Goal: Task Accomplishment & Management: Manage account settings

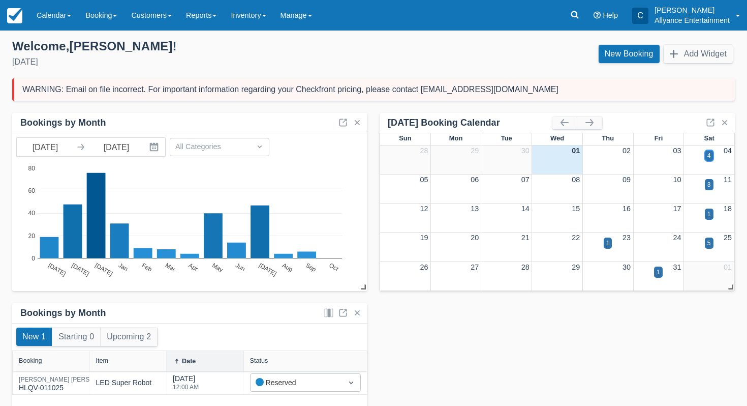
click at [710, 157] on div "4" at bounding box center [710, 155] width 4 height 9
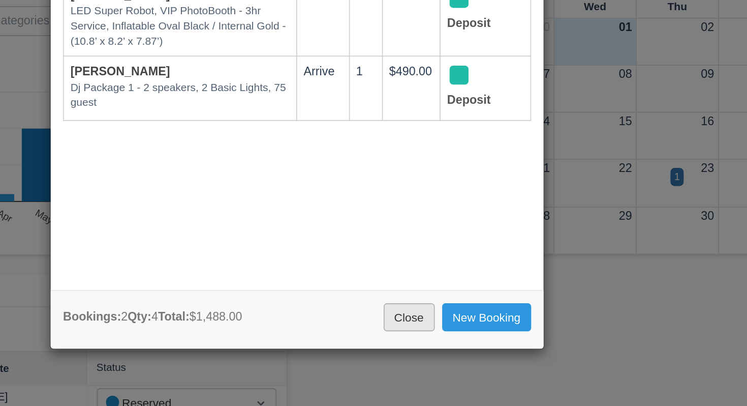
click at [440, 331] on link "Close" at bounding box center [443, 329] width 32 height 17
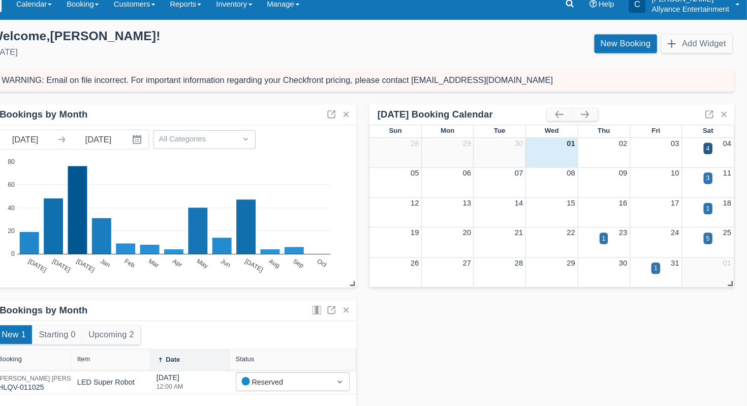
scroll to position [2, 0]
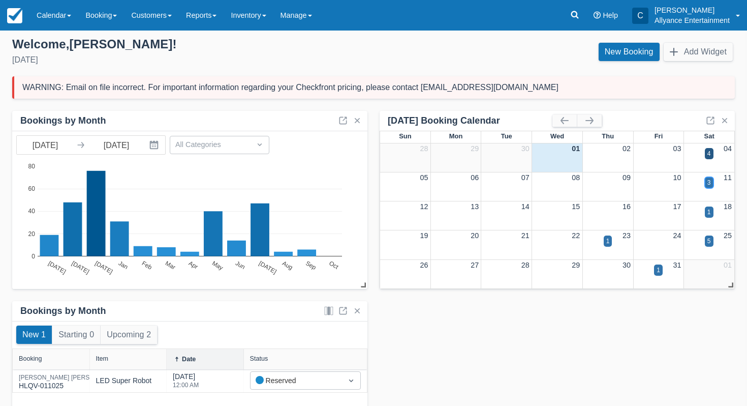
click at [709, 182] on div "3" at bounding box center [710, 182] width 4 height 9
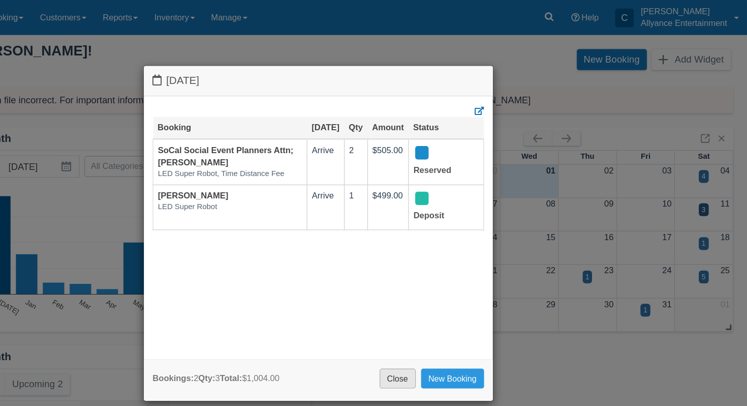
click at [440, 324] on link "Close" at bounding box center [443, 329] width 32 height 17
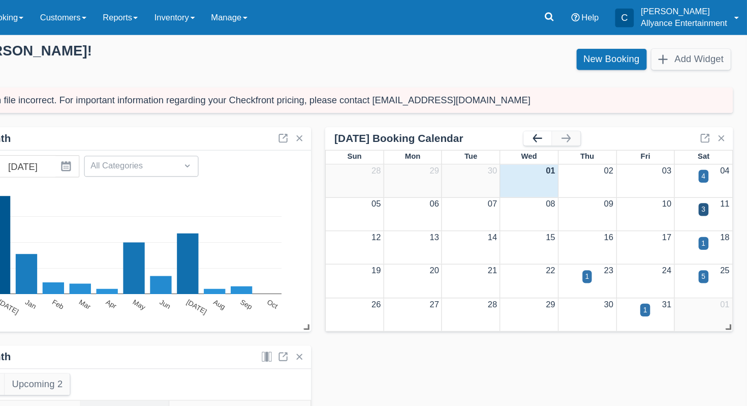
click at [561, 118] on button "button" at bounding box center [565, 120] width 24 height 12
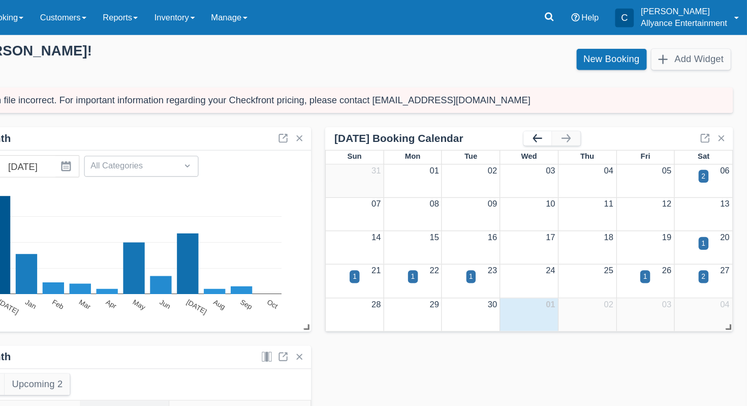
click at [561, 118] on button "button" at bounding box center [565, 120] width 24 height 12
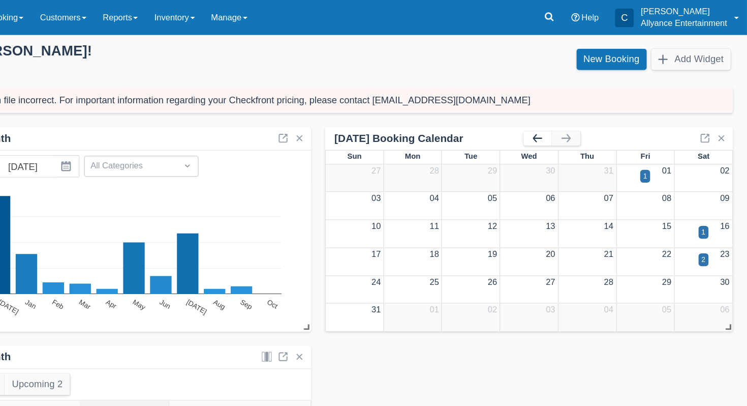
click at [565, 120] on button "button" at bounding box center [565, 120] width 24 height 12
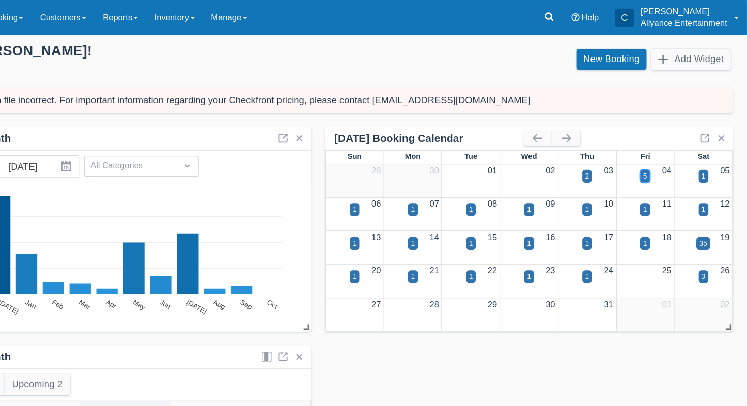
click at [656, 153] on div "5" at bounding box center [658, 153] width 9 height 11
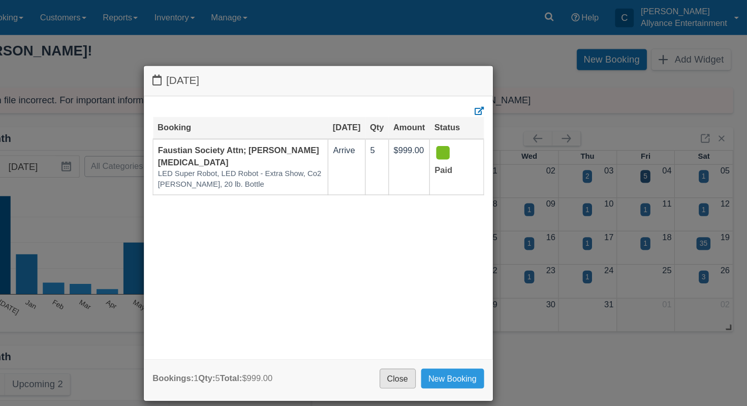
click at [434, 331] on link "Close" at bounding box center [443, 329] width 32 height 17
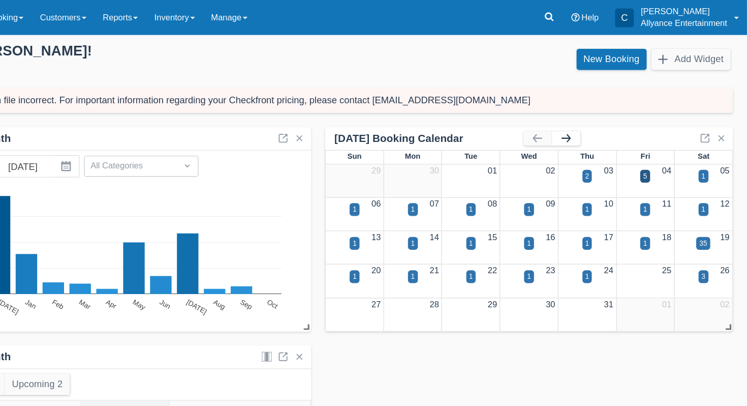
click at [593, 117] on button "button" at bounding box center [590, 120] width 24 height 12
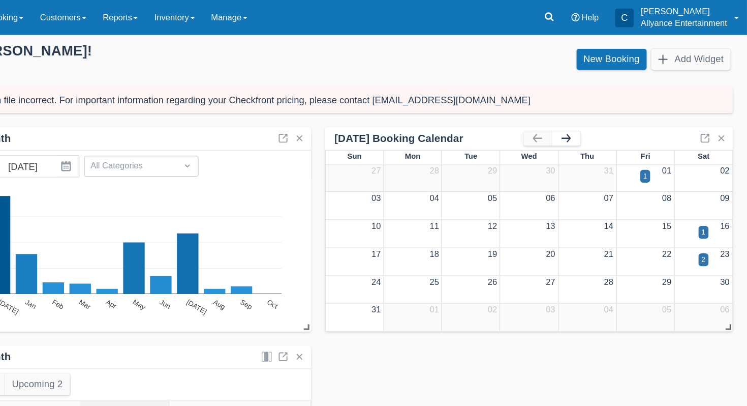
click at [593, 117] on button "button" at bounding box center [590, 120] width 24 height 12
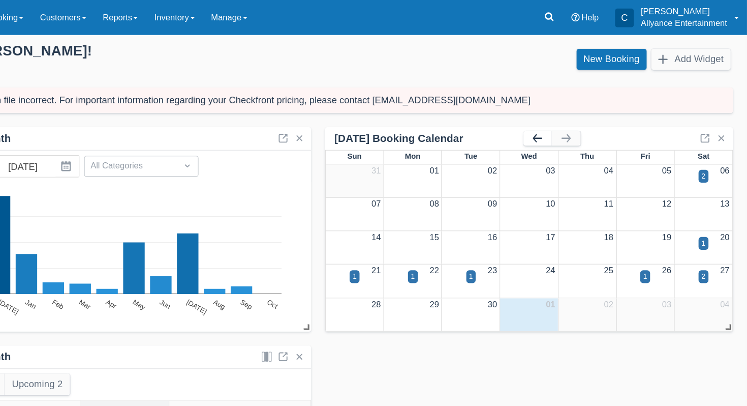
click at [564, 118] on button "button" at bounding box center [565, 120] width 24 height 12
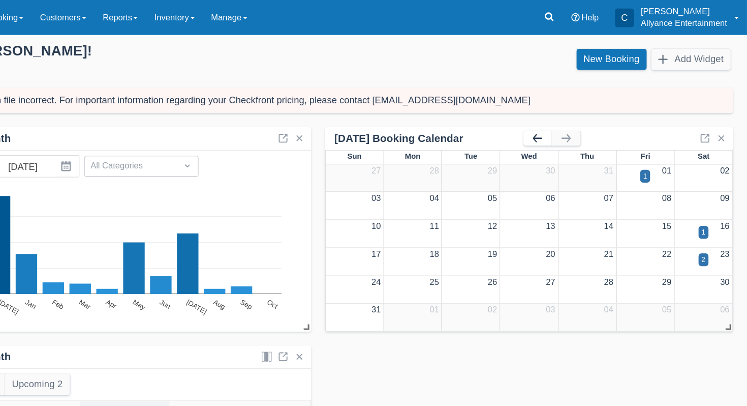
click at [564, 118] on button "button" at bounding box center [565, 120] width 24 height 12
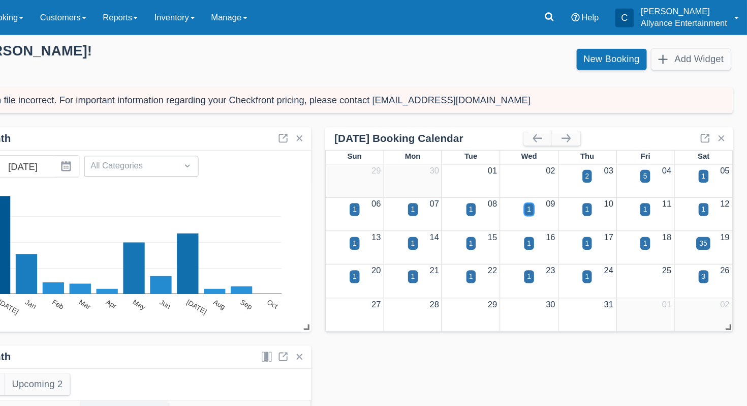
click at [556, 183] on div "1" at bounding box center [558, 182] width 4 height 9
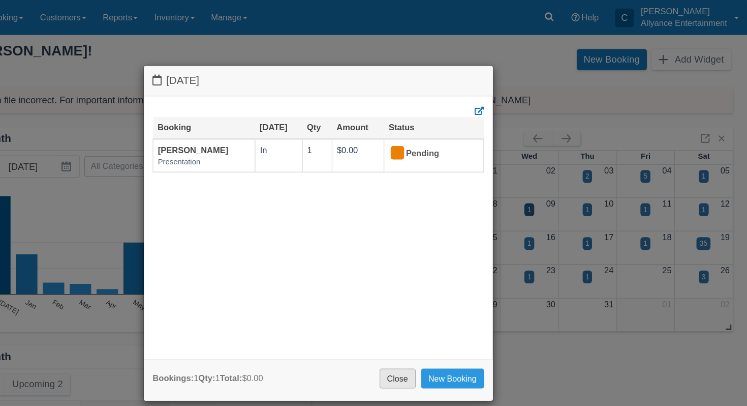
click at [437, 324] on link "Close" at bounding box center [443, 329] width 32 height 17
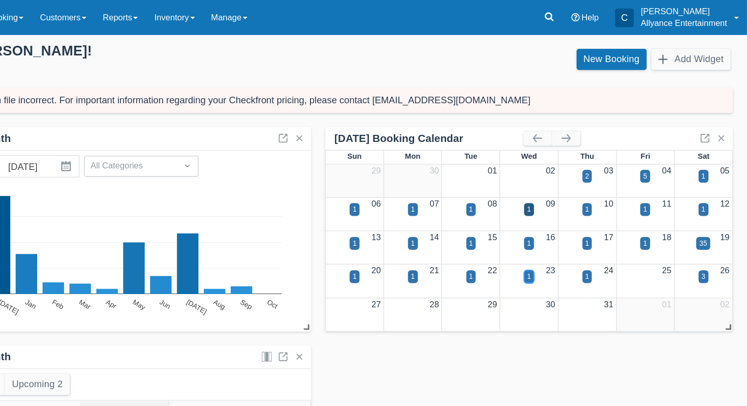
click at [559, 237] on div "1" at bounding box center [558, 240] width 4 height 9
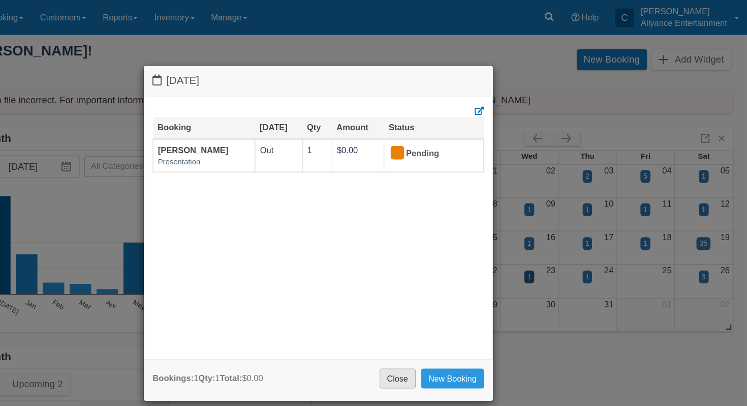
click at [438, 324] on link "Close" at bounding box center [443, 329] width 32 height 17
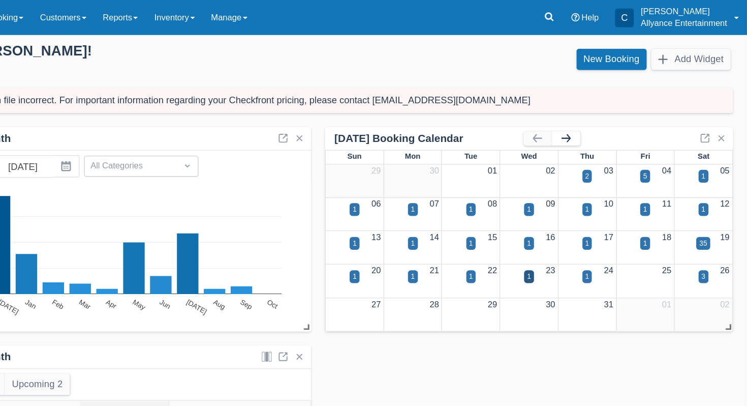
click at [589, 122] on button "button" at bounding box center [590, 120] width 24 height 12
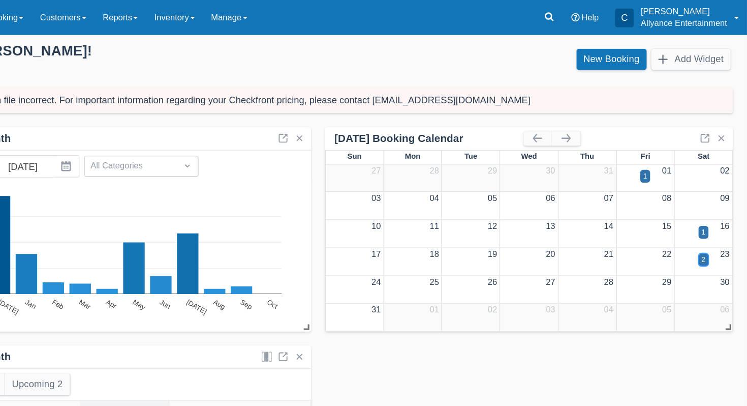
click at [705, 226] on div "2" at bounding box center [709, 226] width 9 height 11
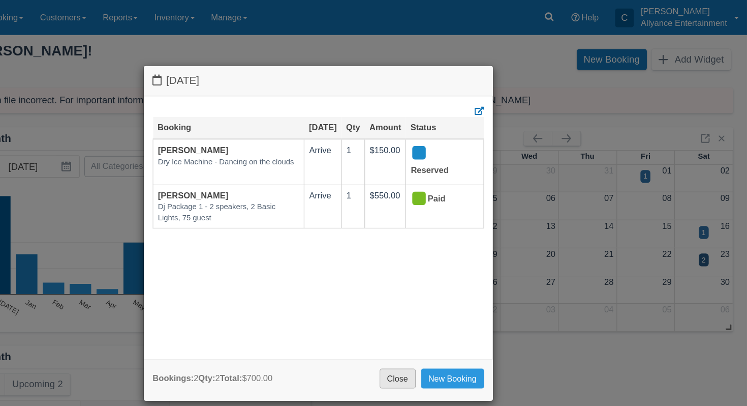
click at [441, 330] on link "Close" at bounding box center [443, 329] width 32 height 17
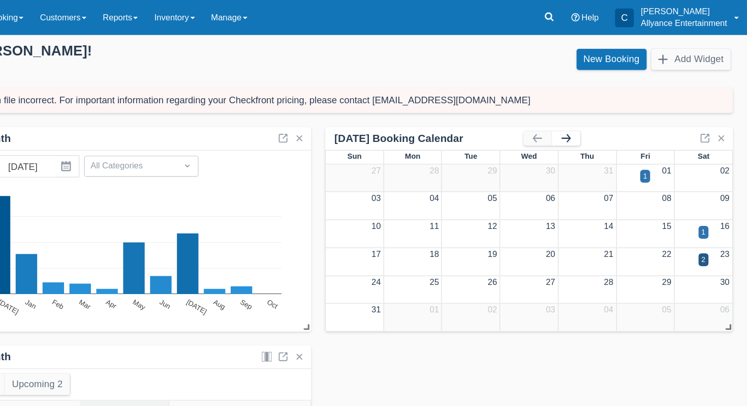
click at [592, 123] on button "button" at bounding box center [590, 120] width 24 height 12
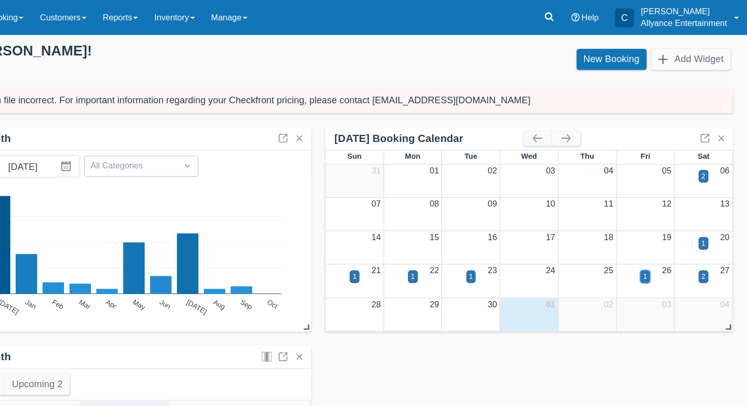
click at [654, 241] on div "1" at bounding box center [658, 240] width 9 height 11
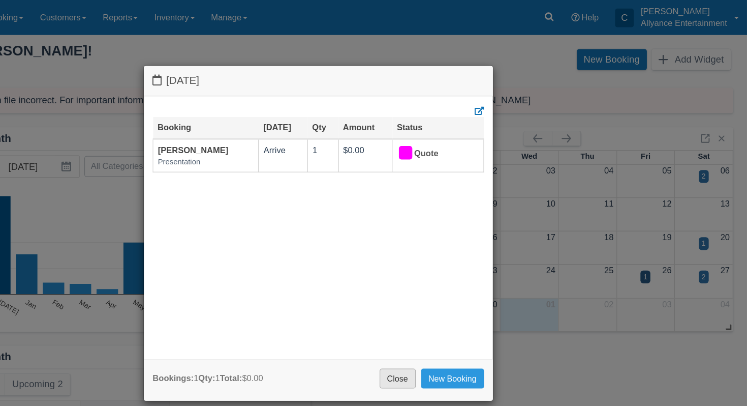
click at [439, 326] on link "Close" at bounding box center [443, 329] width 32 height 17
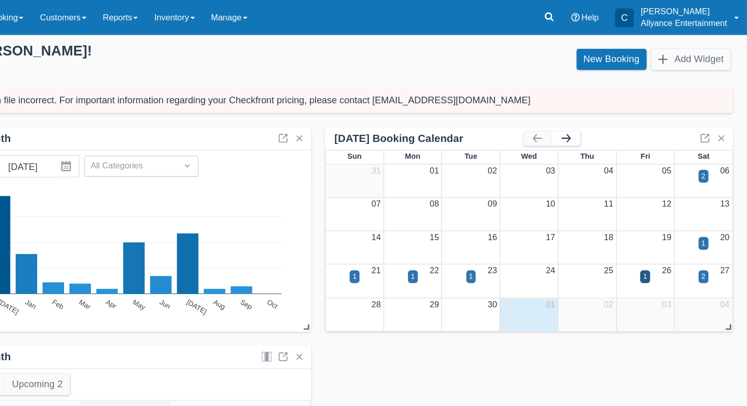
click at [589, 121] on button "button" at bounding box center [590, 120] width 24 height 12
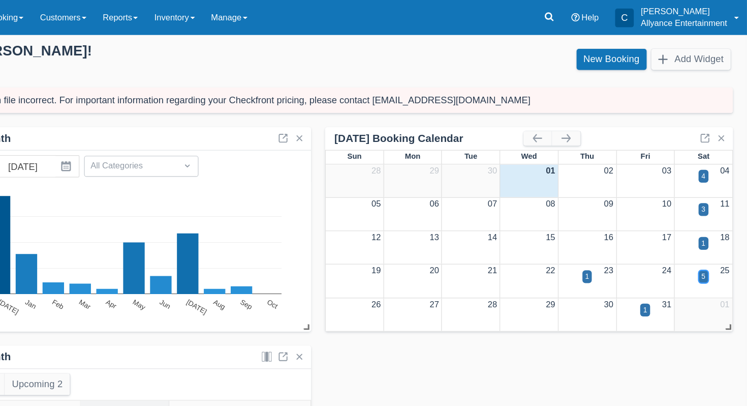
click at [709, 241] on div "5" at bounding box center [710, 240] width 4 height 9
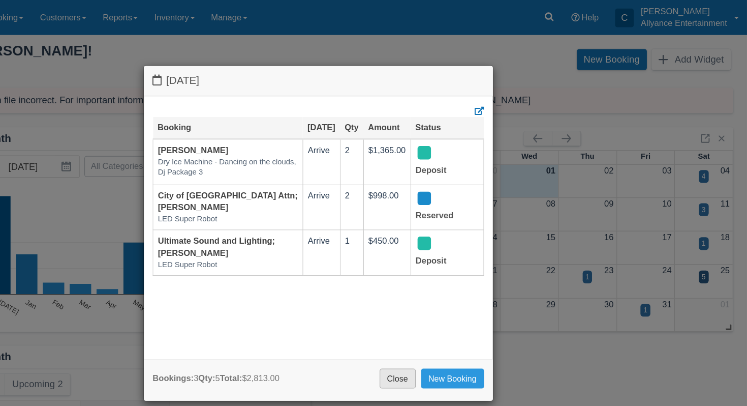
click at [443, 328] on link "Close" at bounding box center [443, 329] width 32 height 17
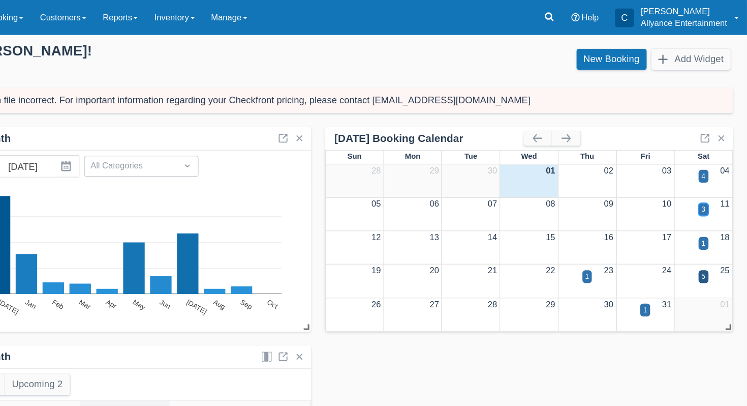
click at [710, 185] on div "3" at bounding box center [710, 182] width 4 height 9
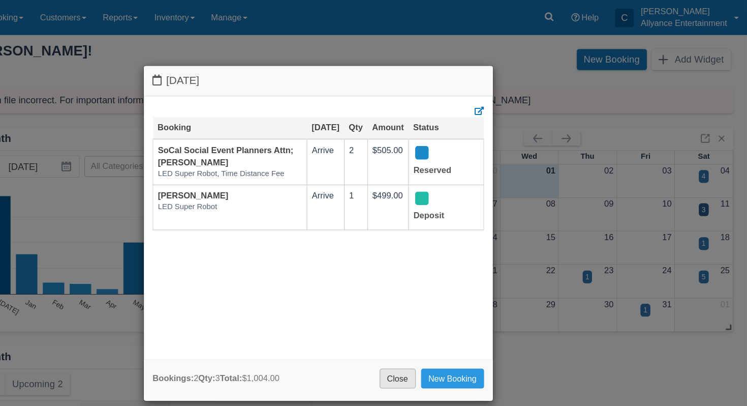
click at [438, 334] on link "Close" at bounding box center [443, 329] width 32 height 17
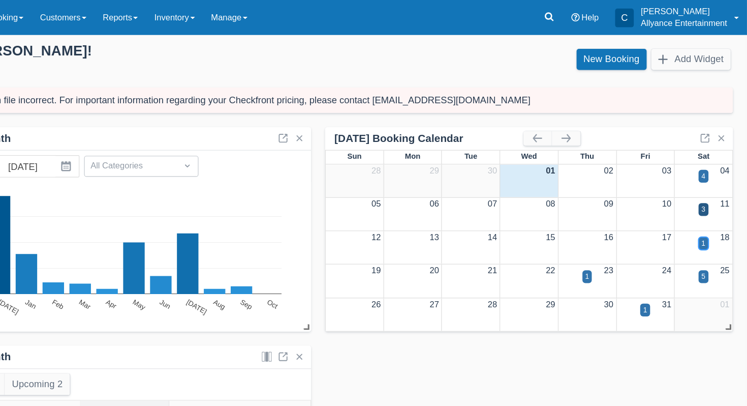
click at [707, 212] on div "1" at bounding box center [709, 211] width 9 height 11
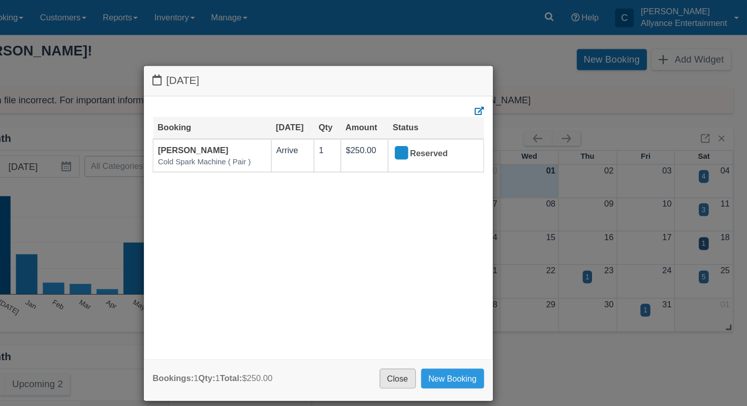
click at [444, 323] on link "Close" at bounding box center [443, 329] width 32 height 17
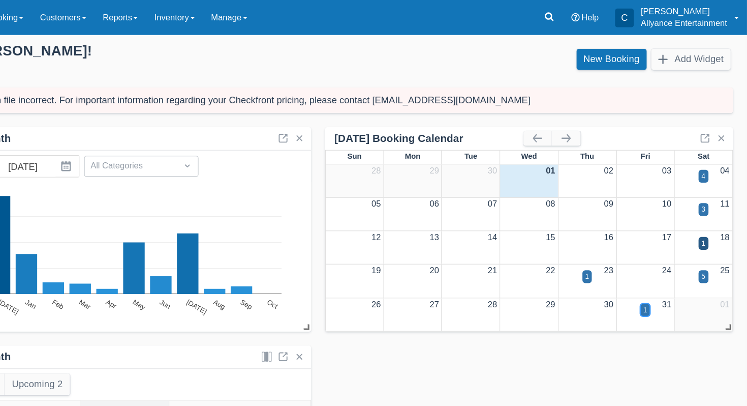
click at [656, 272] on div "1" at bounding box center [658, 269] width 9 height 11
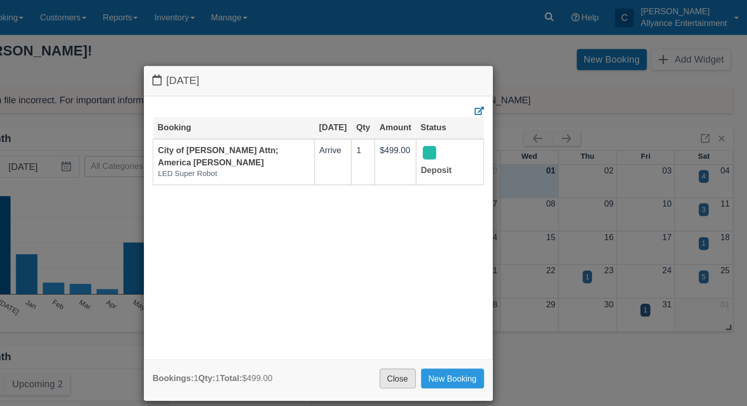
click at [437, 321] on link "Close" at bounding box center [443, 329] width 32 height 17
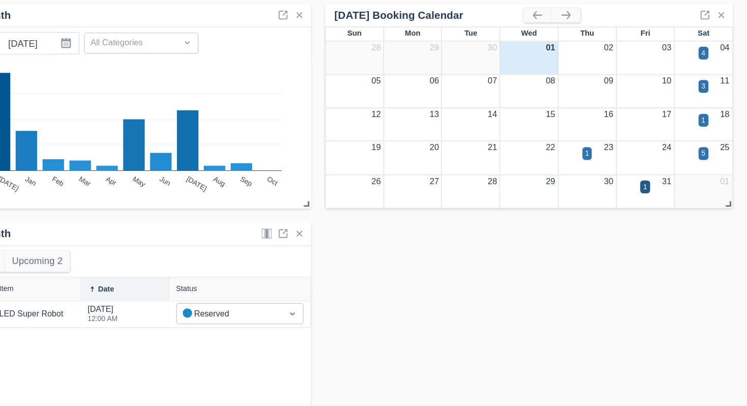
scroll to position [56, 0]
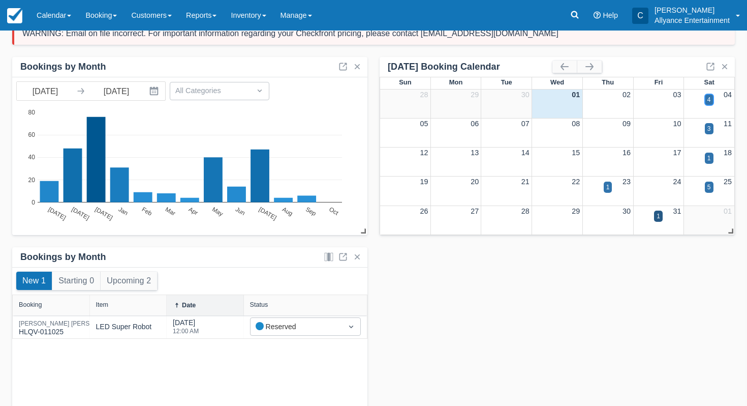
click at [709, 98] on div "4" at bounding box center [710, 99] width 4 height 9
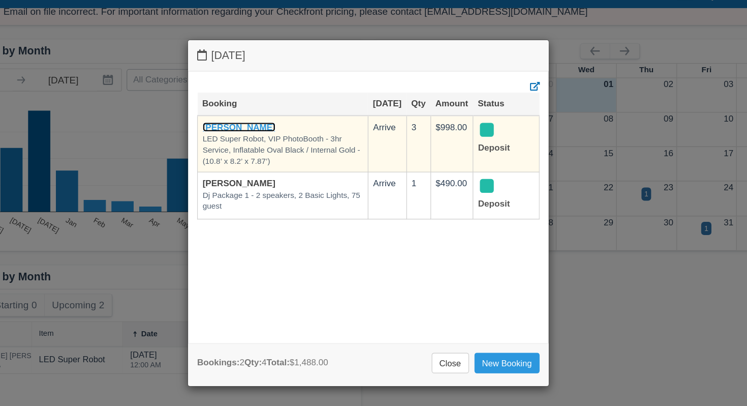
click at [256, 132] on link "[PERSON_NAME]" at bounding box center [265, 131] width 62 height 8
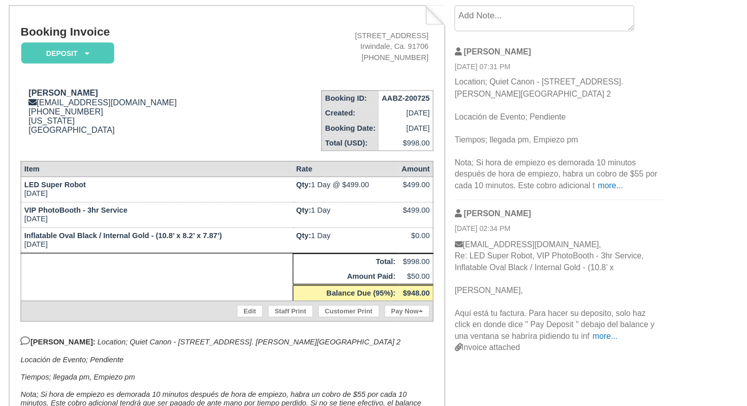
scroll to position [36, 0]
